Goal: Information Seeking & Learning: Find specific fact

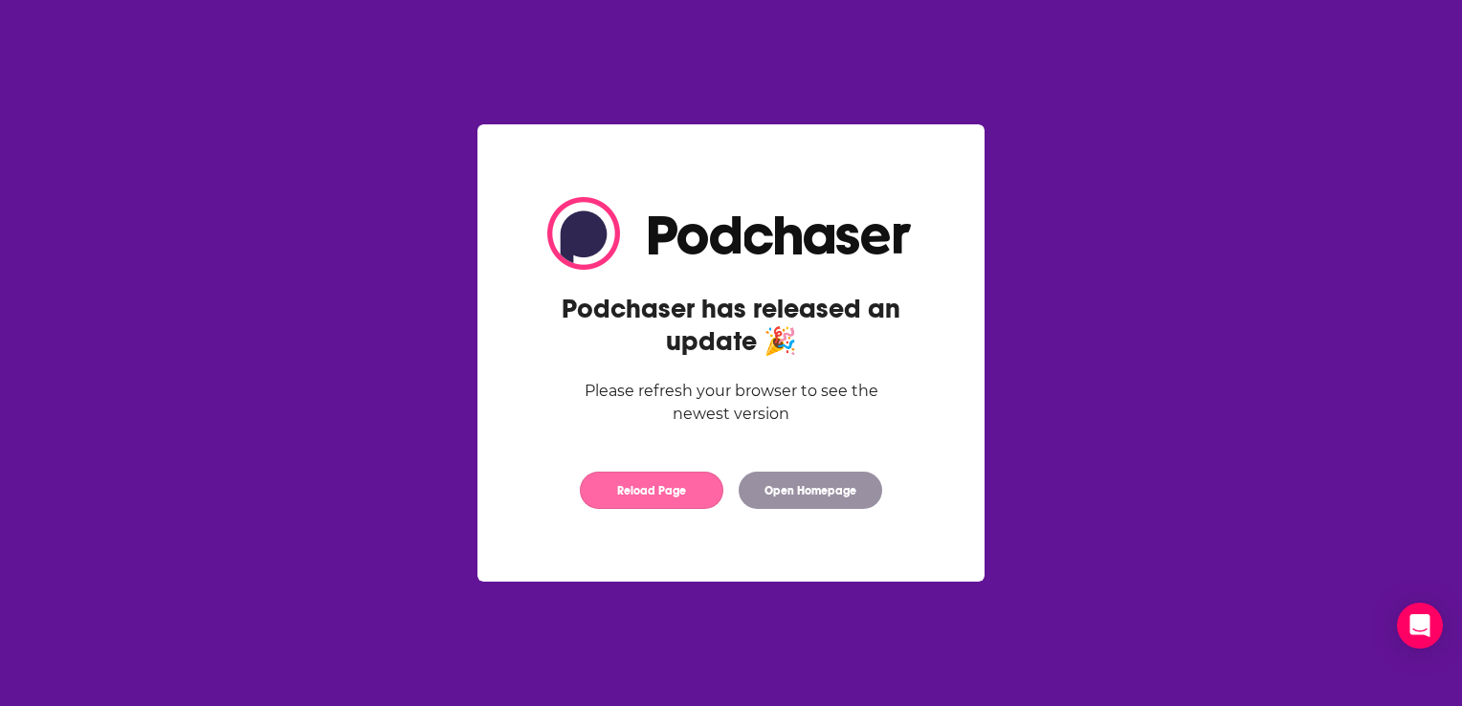
click at [708, 497] on button "Reload Page" at bounding box center [652, 490] width 144 height 37
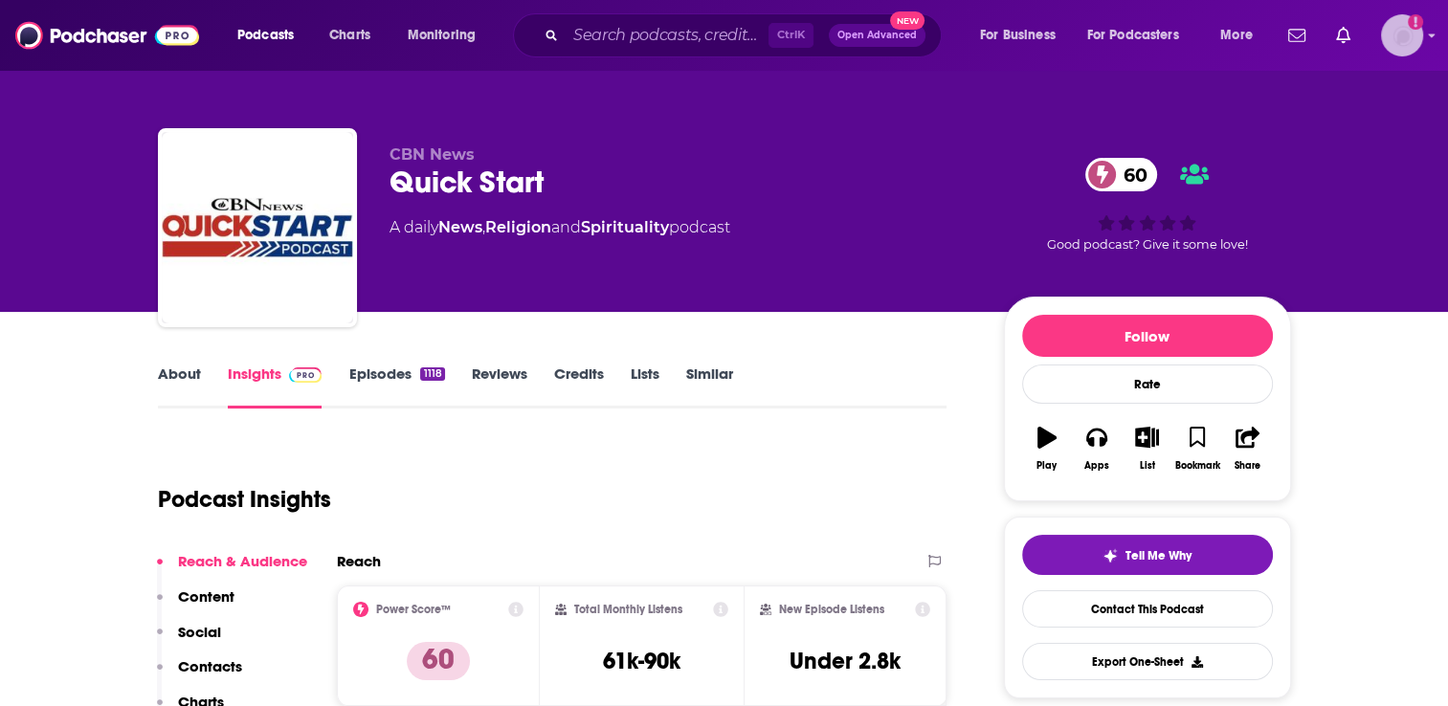
click at [1409, 40] on img "Logged in as BenLaurro" at bounding box center [1402, 35] width 42 height 42
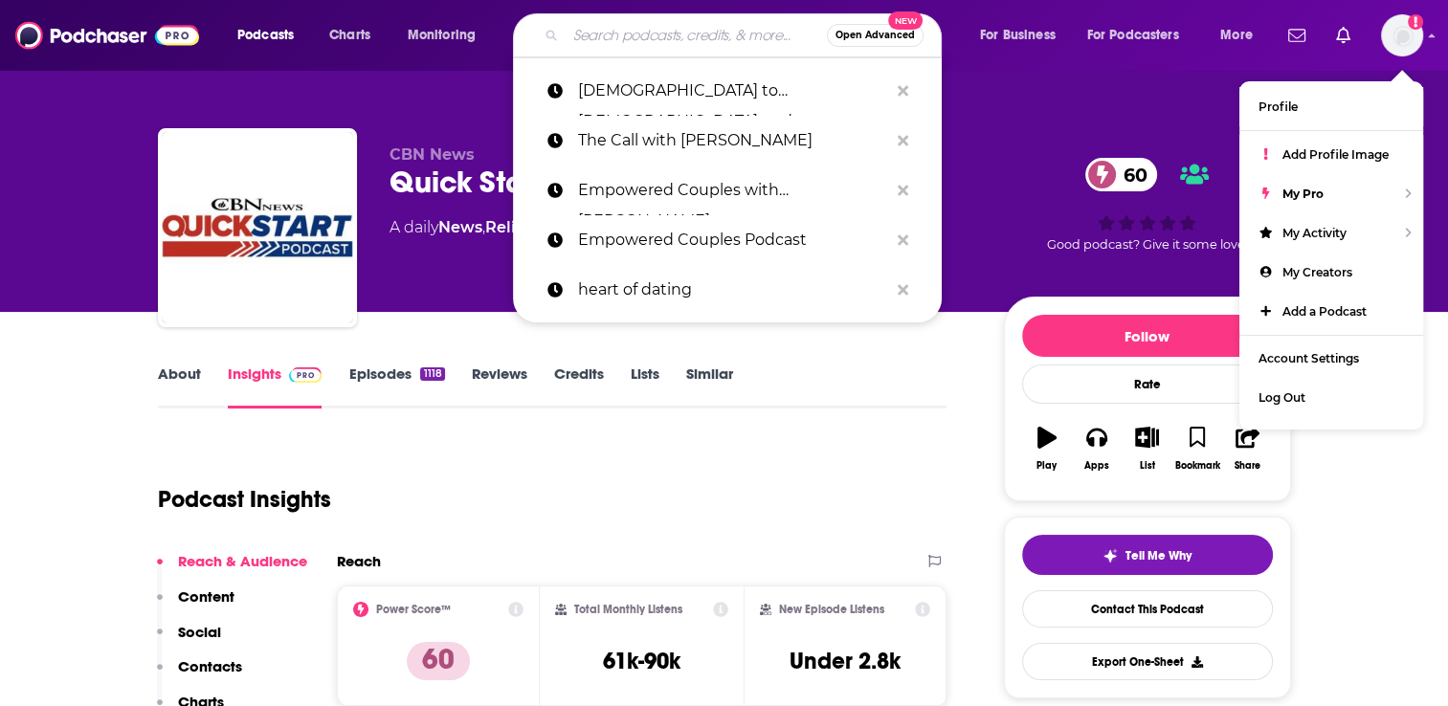
click at [669, 46] on input "Search podcasts, credits, & more..." at bounding box center [696, 35] width 261 height 31
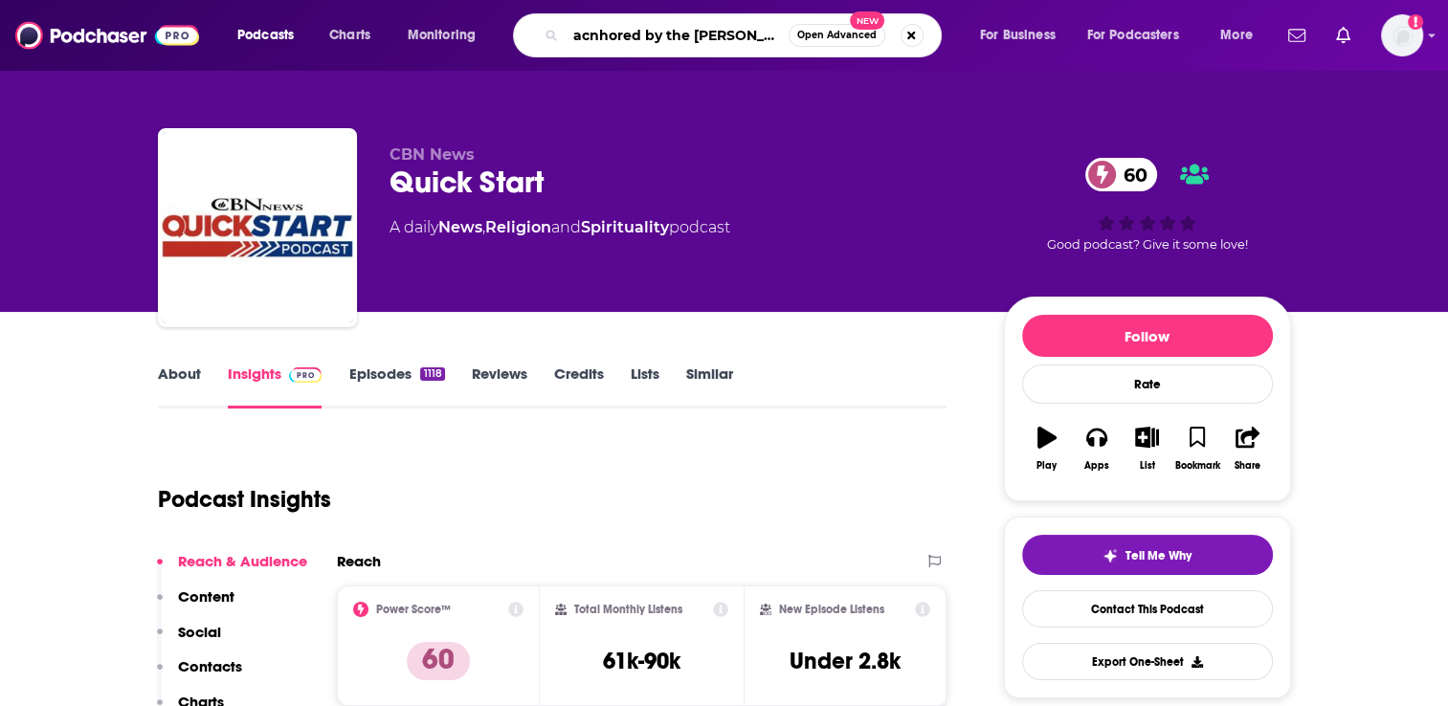
type input "acnhored by the sword"
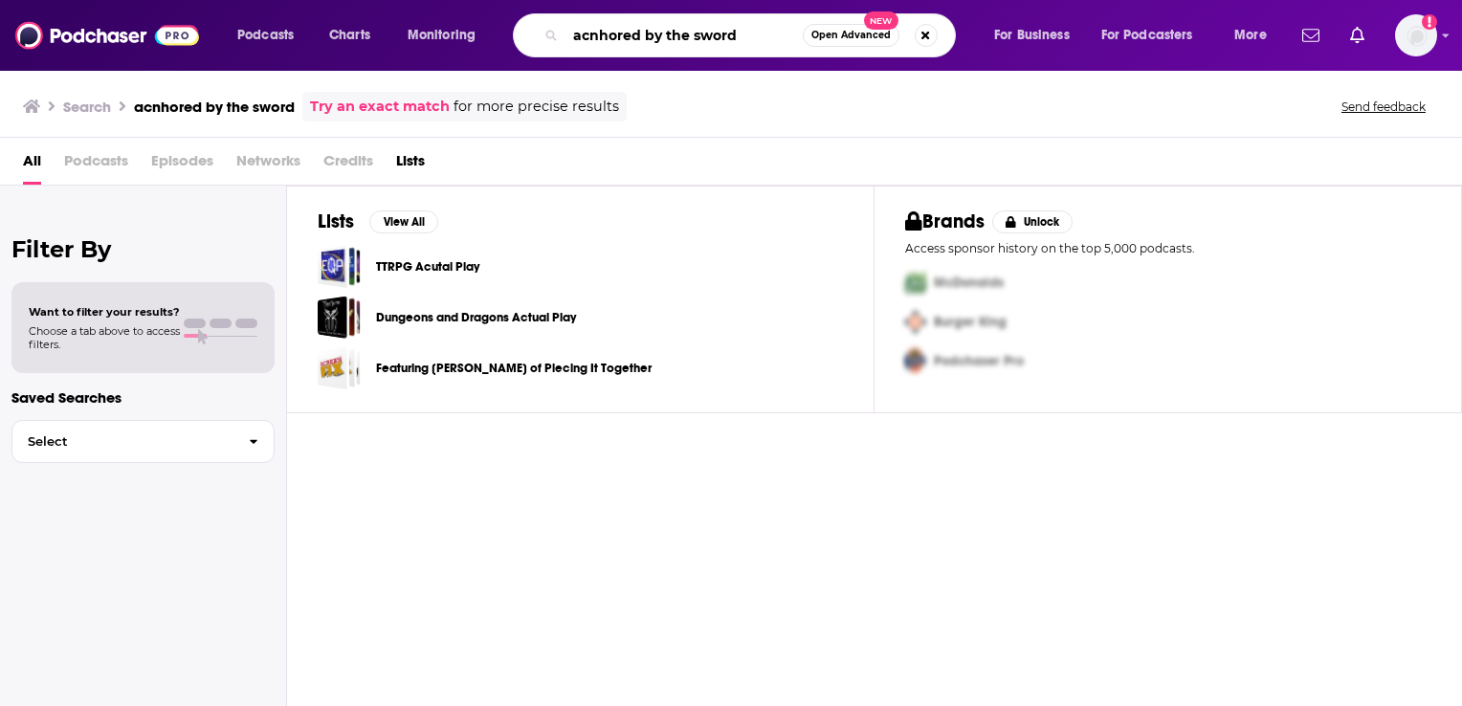
click at [676, 27] on input "acnhored by the sword" at bounding box center [684, 35] width 237 height 31
type input "anchored by the sword"
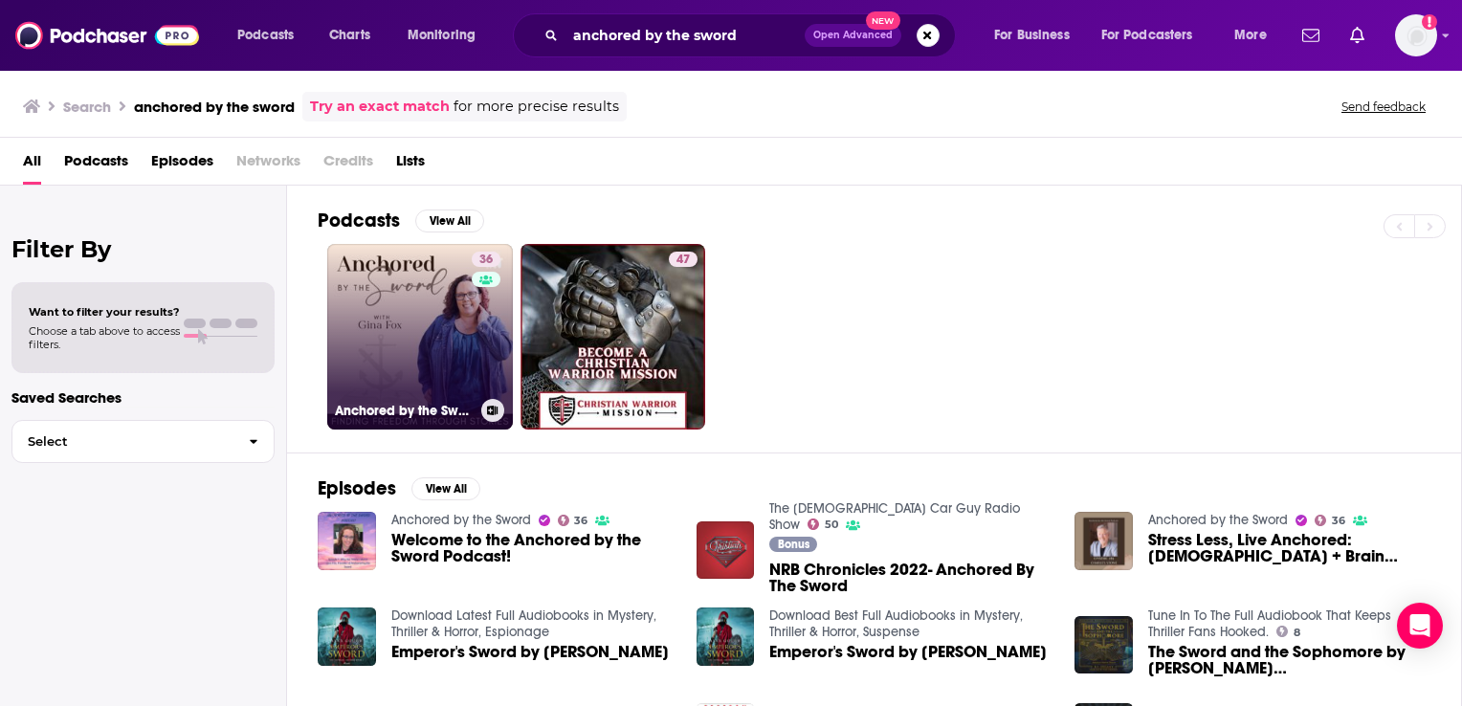
click at [411, 377] on link "36 Anchored by the Sword" at bounding box center [420, 337] width 186 height 186
